Goal: Transaction & Acquisition: Obtain resource

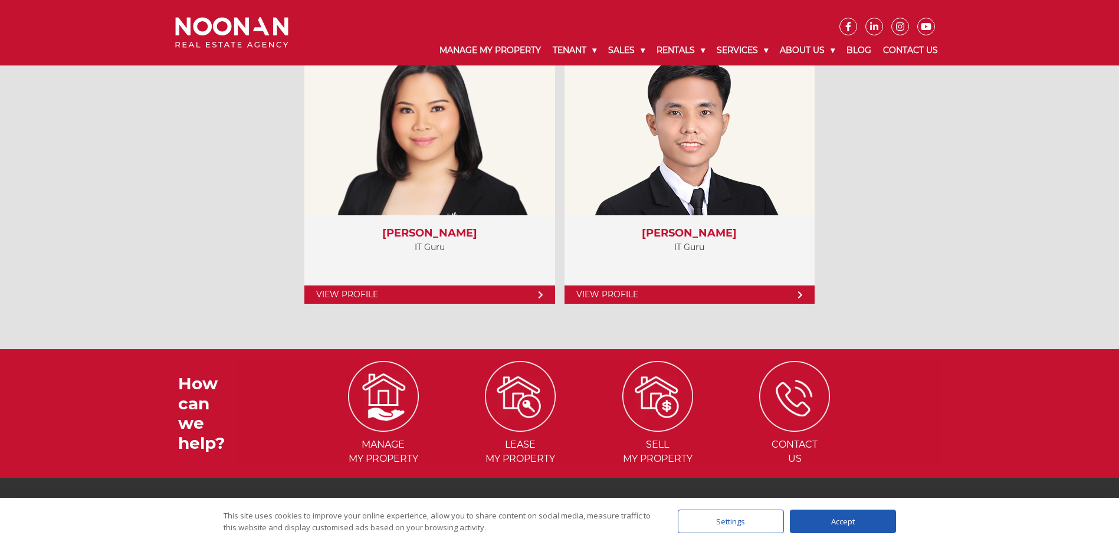
scroll to position [5402, 0]
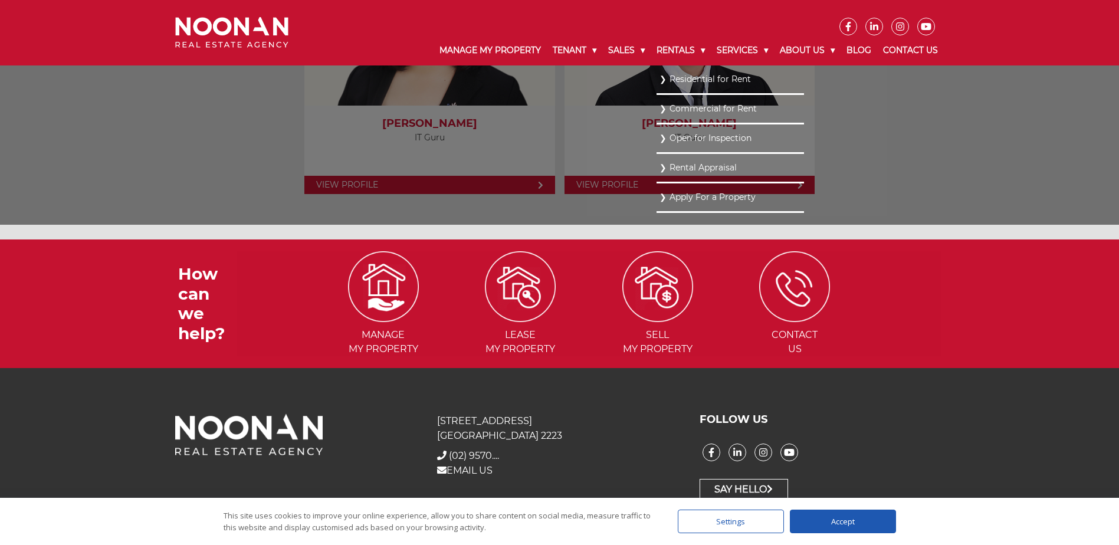
click at [678, 80] on link "Residential for Rent" at bounding box center [730, 79] width 142 height 16
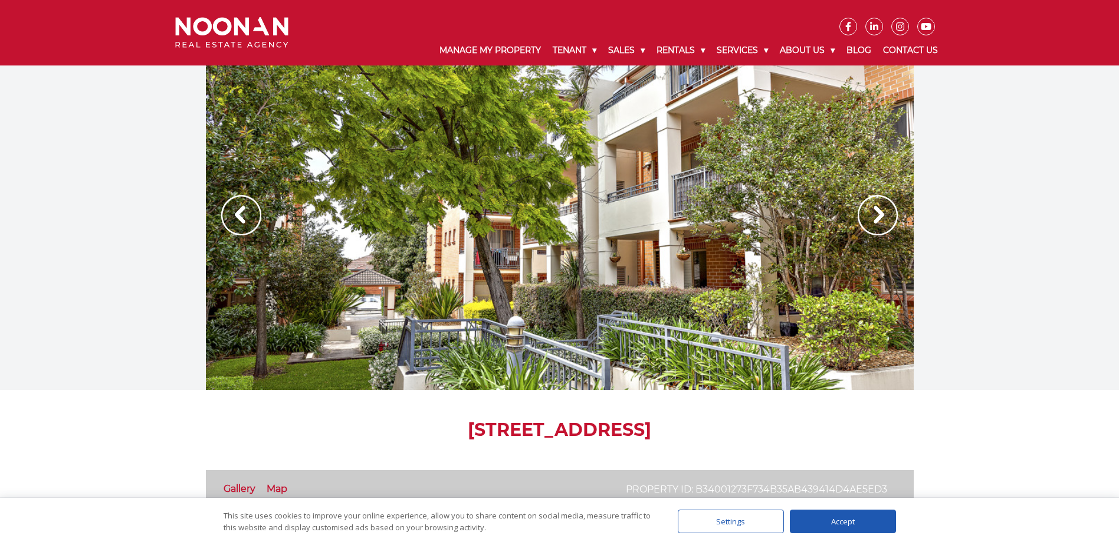
click at [877, 209] on img at bounding box center [877, 215] width 40 height 40
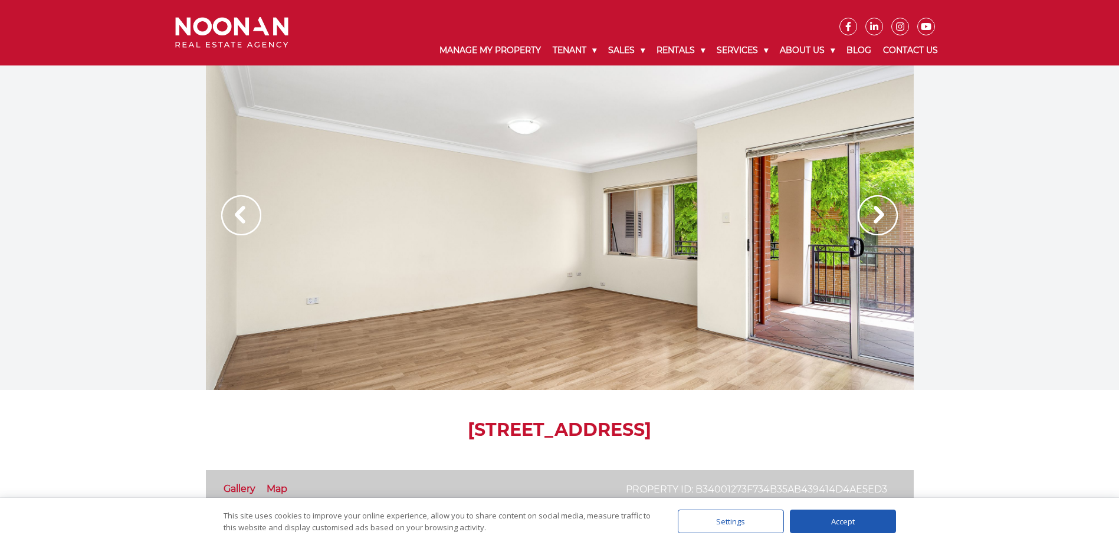
click at [877, 209] on img at bounding box center [877, 215] width 40 height 40
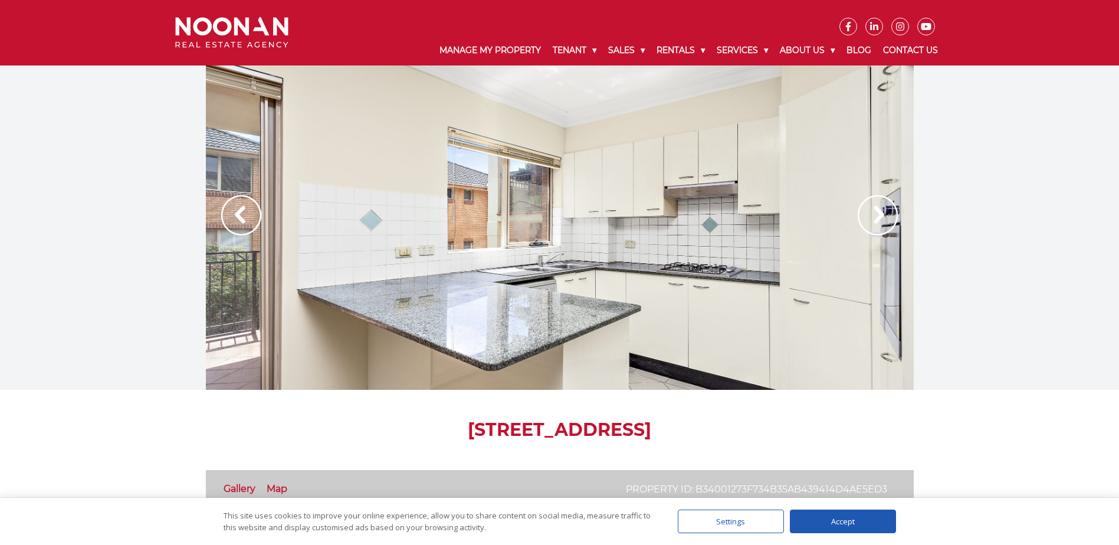
click at [877, 209] on img at bounding box center [877, 215] width 40 height 40
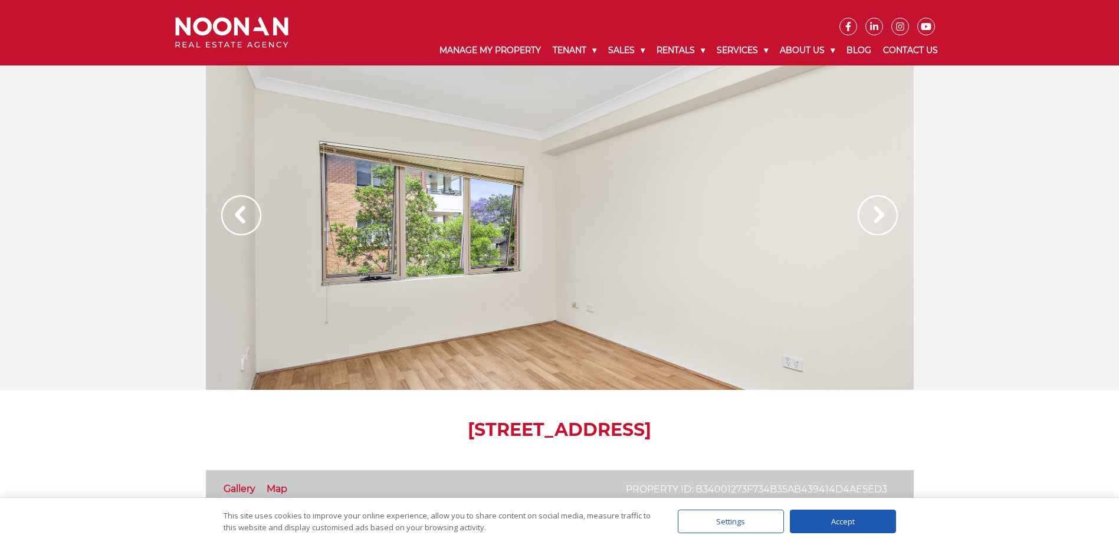
click at [877, 209] on img at bounding box center [877, 215] width 40 height 40
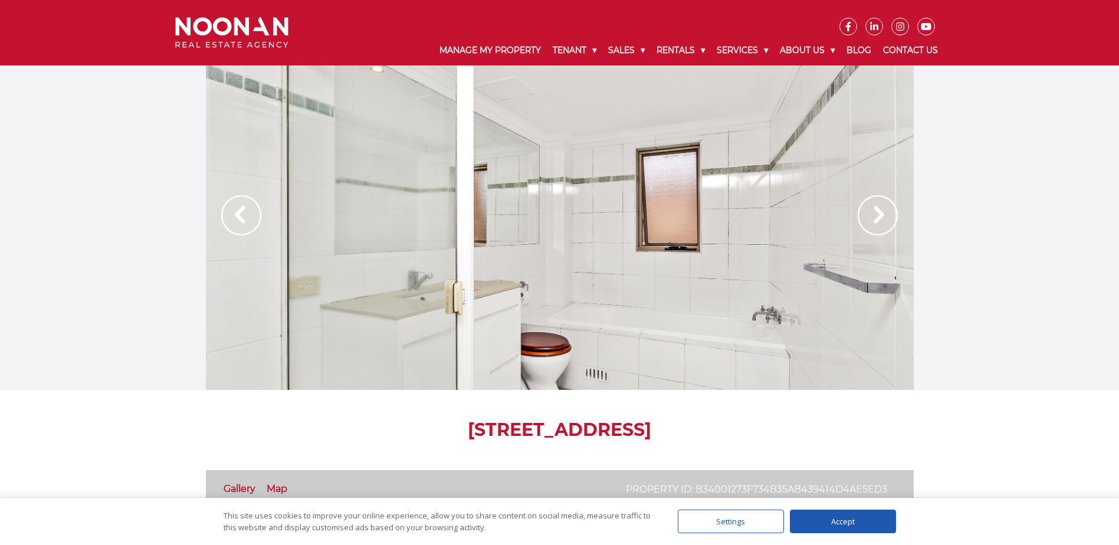
click at [877, 209] on img at bounding box center [877, 215] width 40 height 40
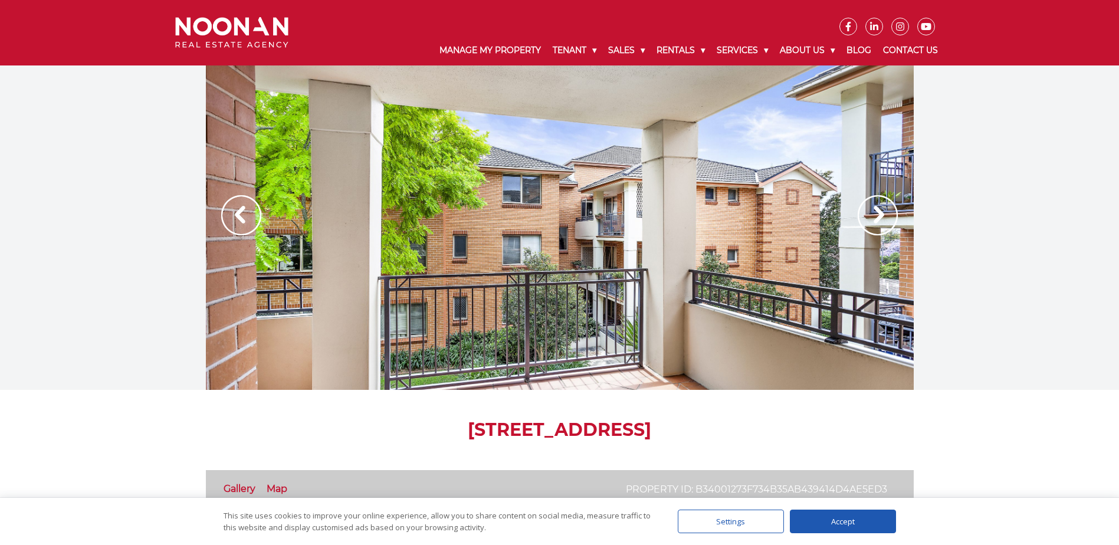
click at [877, 209] on img at bounding box center [877, 215] width 40 height 40
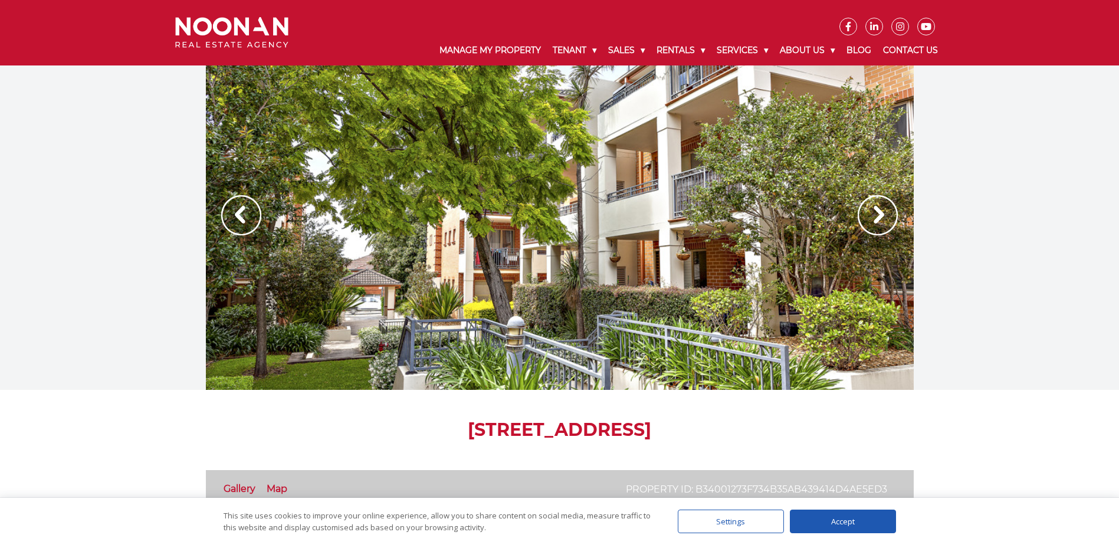
click at [877, 209] on img at bounding box center [877, 215] width 40 height 40
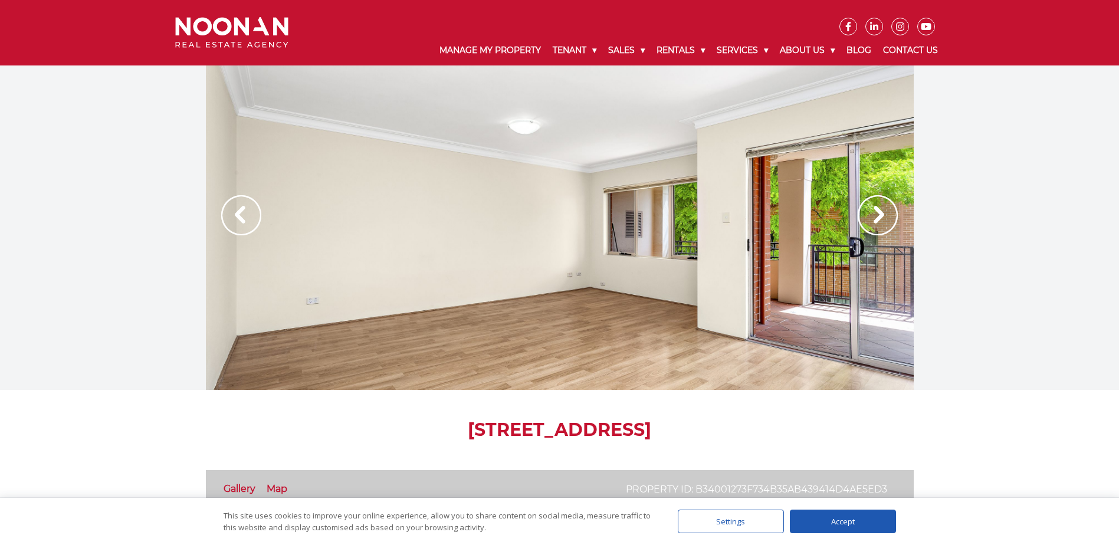
click at [877, 209] on img at bounding box center [877, 215] width 40 height 40
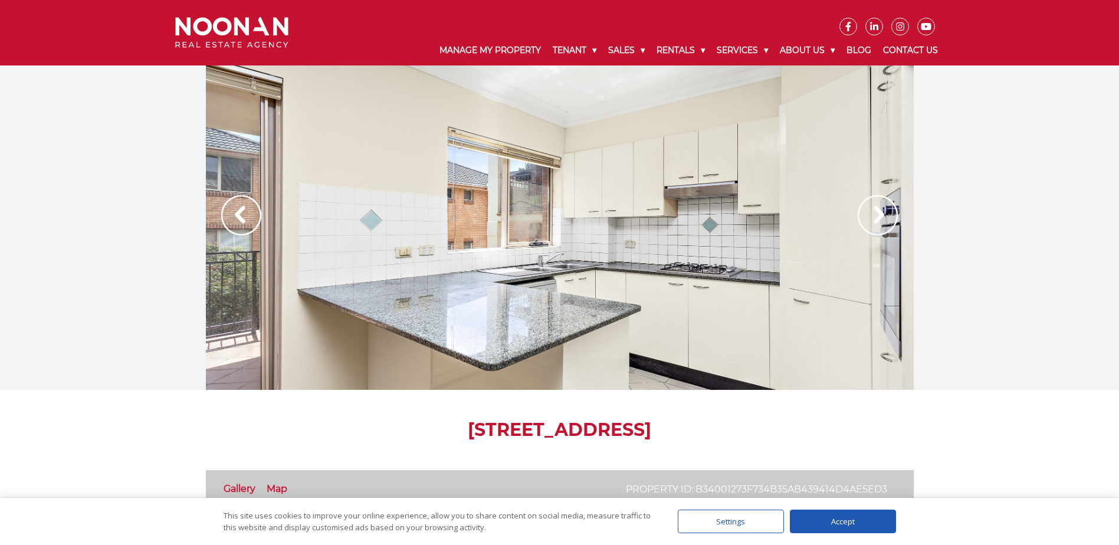
click at [877, 209] on img at bounding box center [877, 215] width 40 height 40
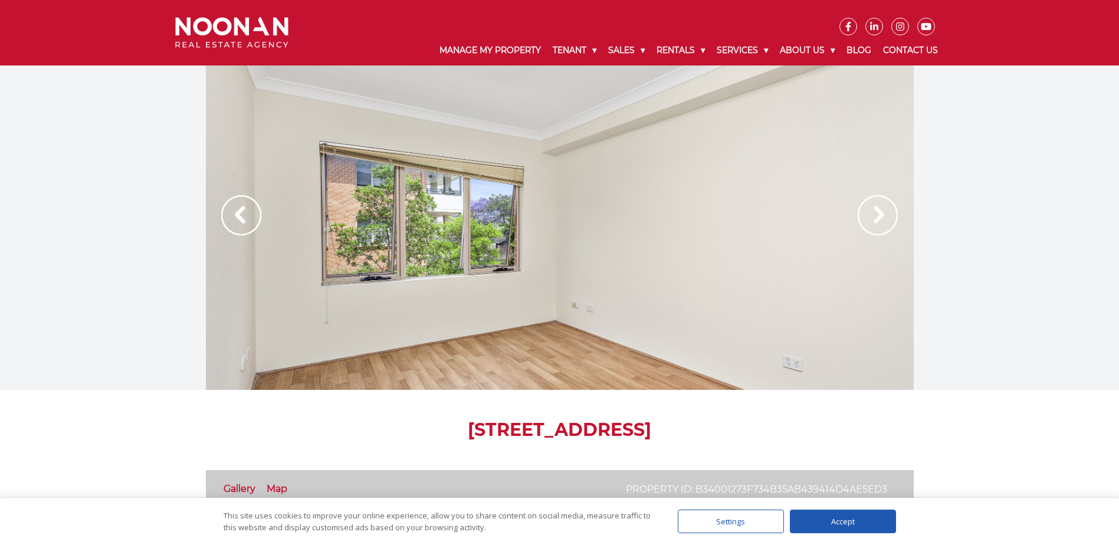
click at [877, 209] on img at bounding box center [877, 215] width 40 height 40
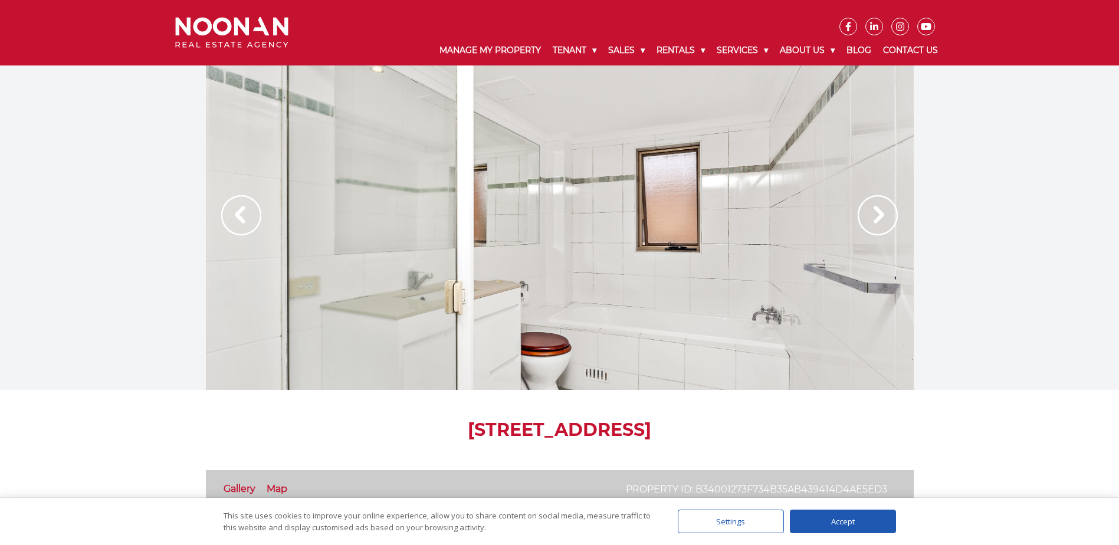
click at [877, 209] on img at bounding box center [877, 215] width 40 height 40
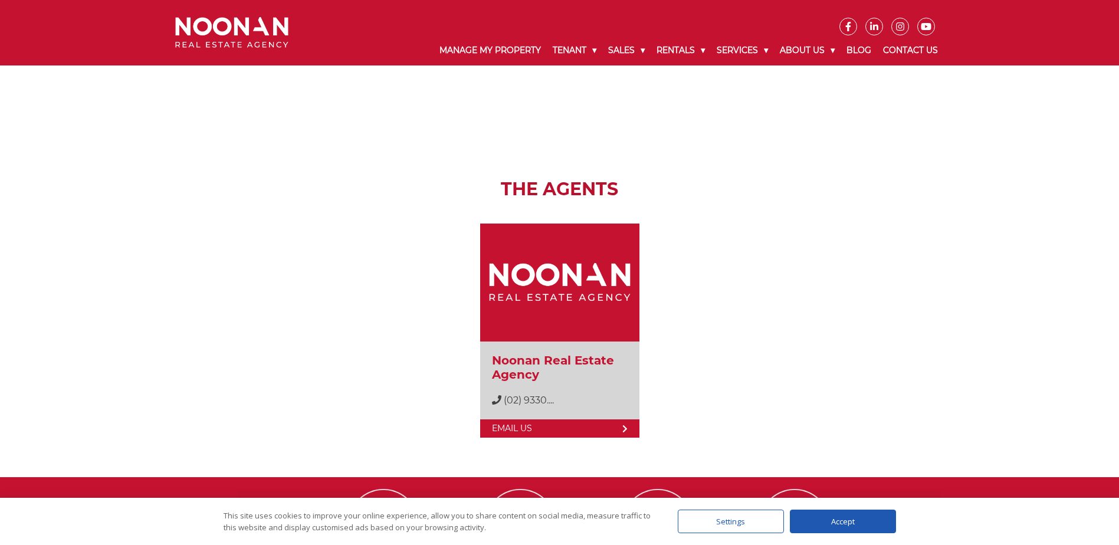
scroll to position [2125, 0]
